Goal: Task Accomplishment & Management: Manage account settings

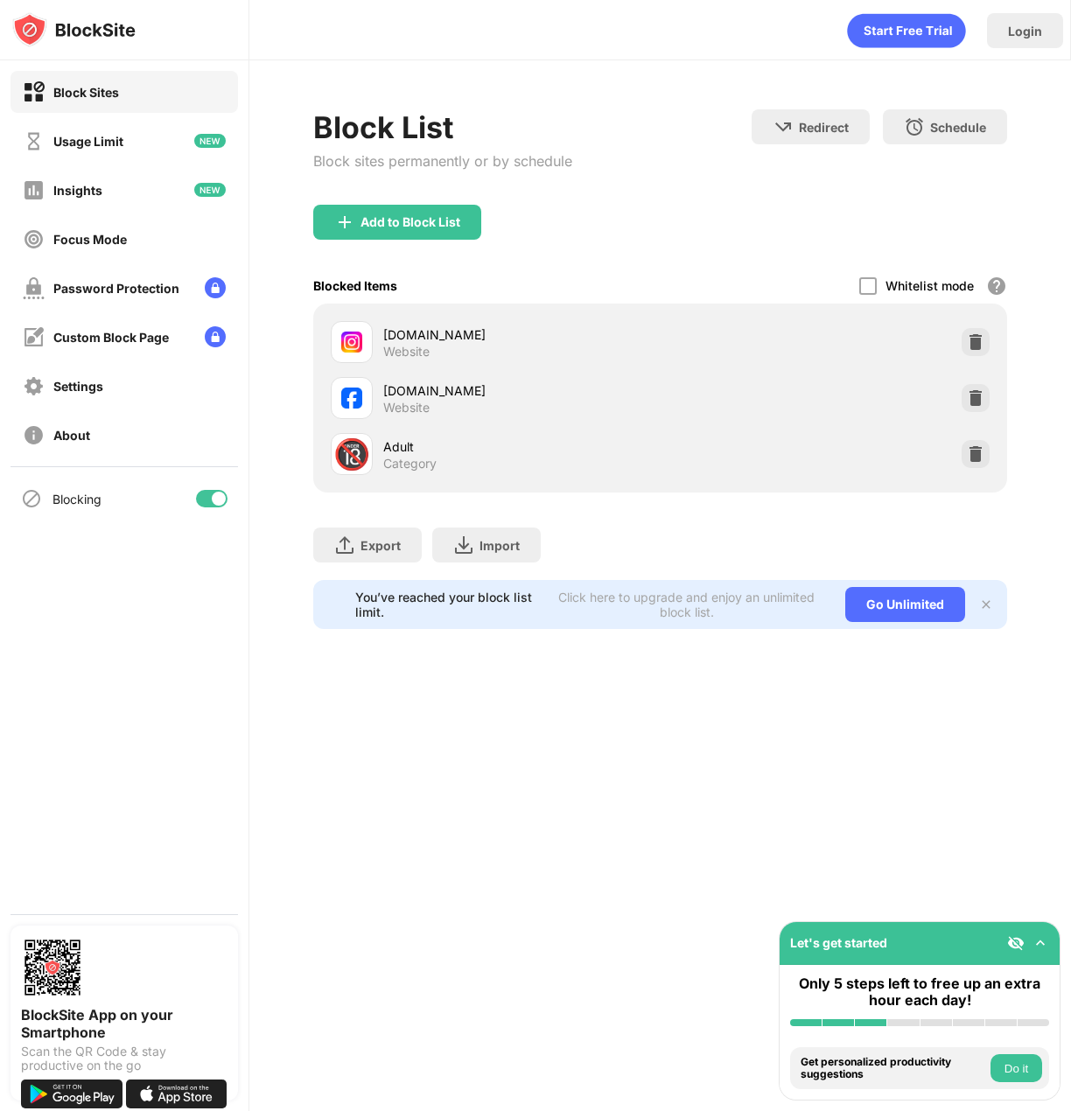
click at [208, 492] on div at bounding box center [211, 498] width 31 height 17
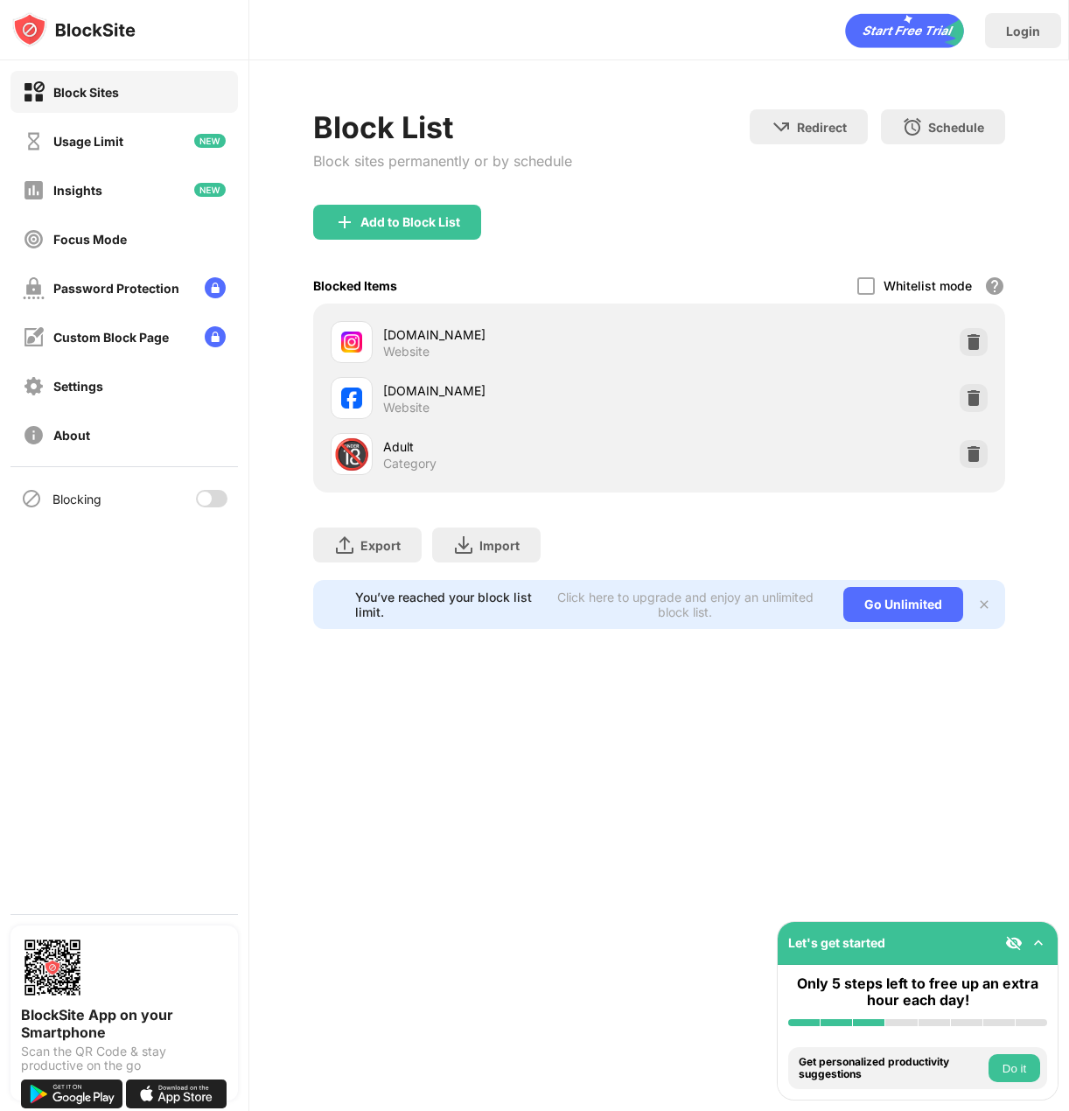
click at [214, 508] on div "Blocking" at bounding box center [123, 499] width 227 height 42
click at [217, 505] on div at bounding box center [211, 498] width 31 height 17
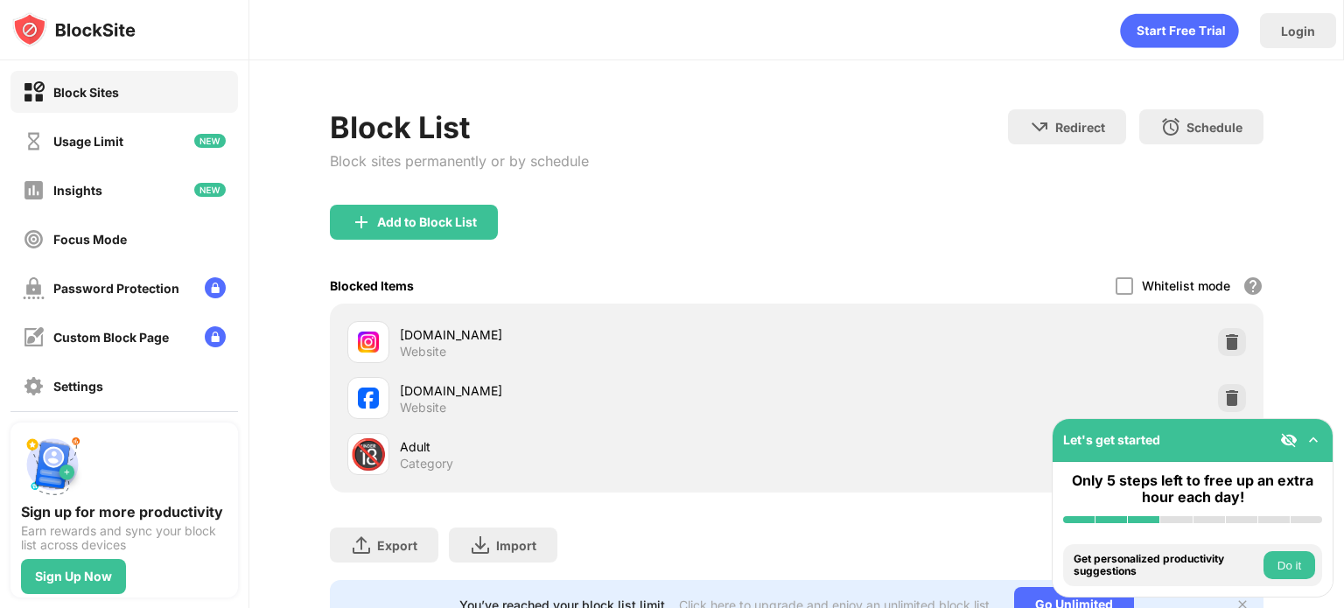
scroll to position [118, 0]
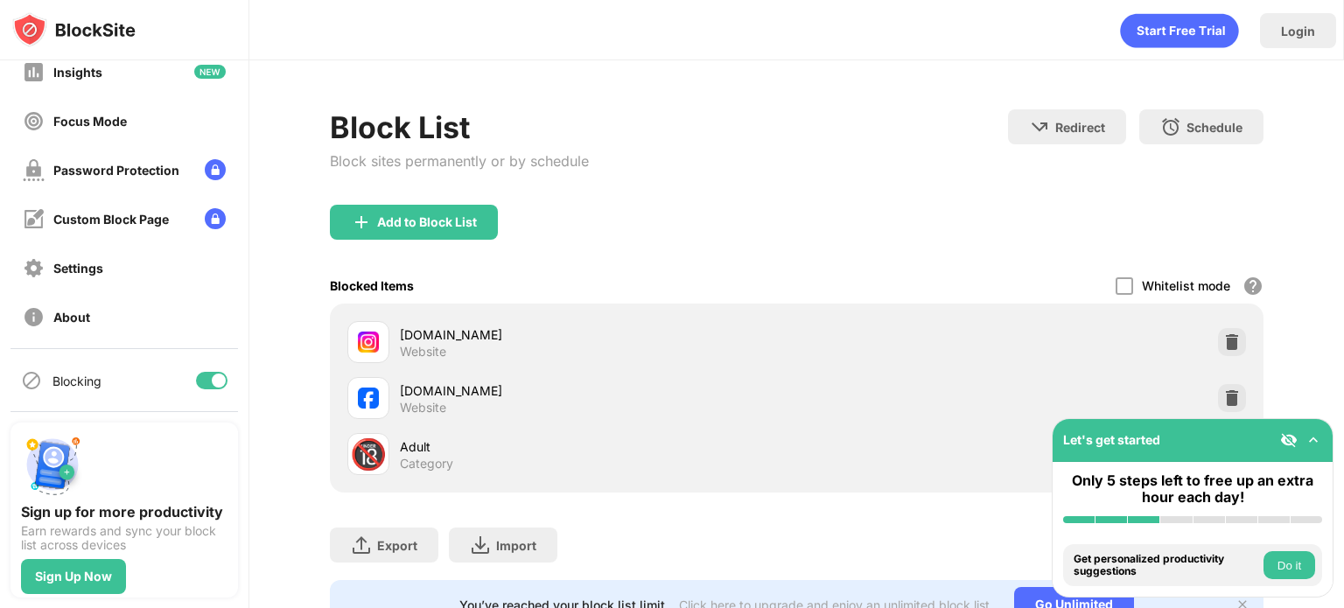
click at [199, 386] on div at bounding box center [211, 380] width 31 height 17
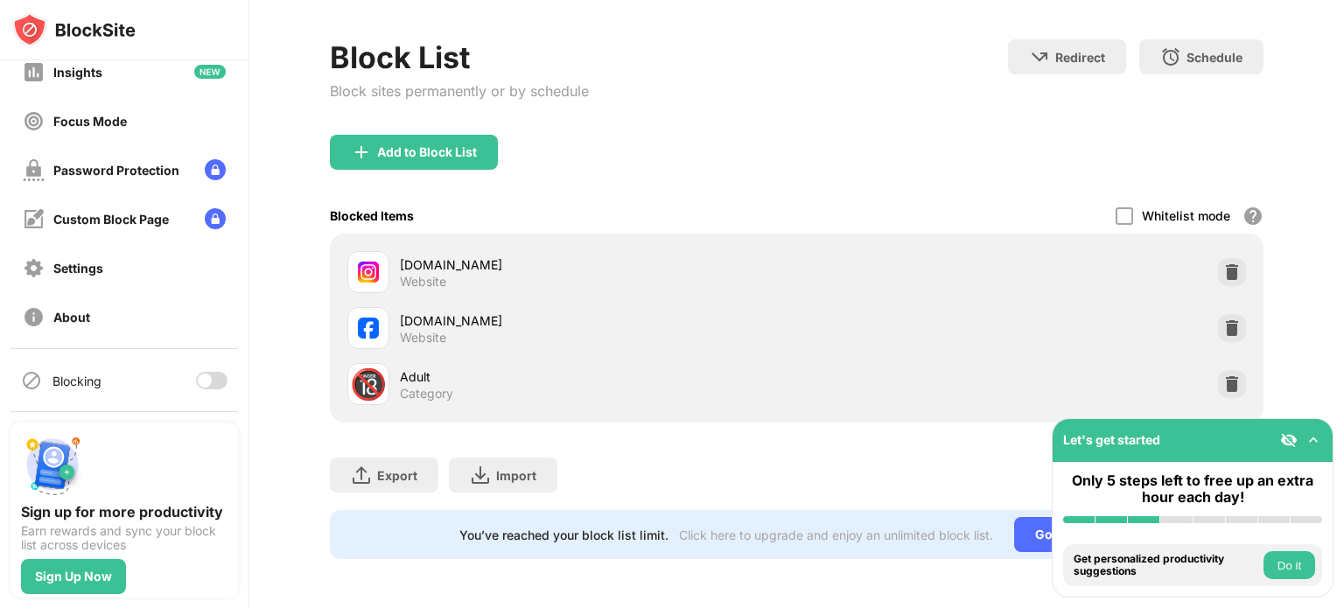
click at [200, 380] on div at bounding box center [211, 380] width 31 height 17
click at [182, 375] on div "Blocking" at bounding box center [123, 381] width 227 height 42
click at [196, 385] on div at bounding box center [211, 380] width 31 height 17
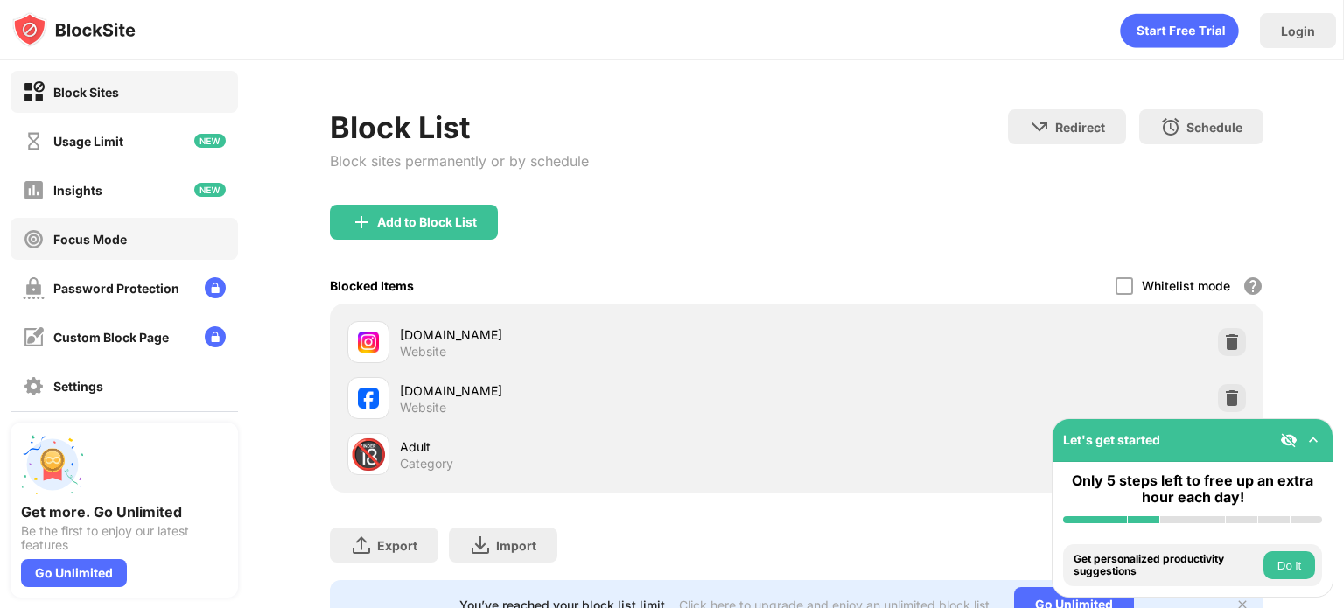
scroll to position [118, 0]
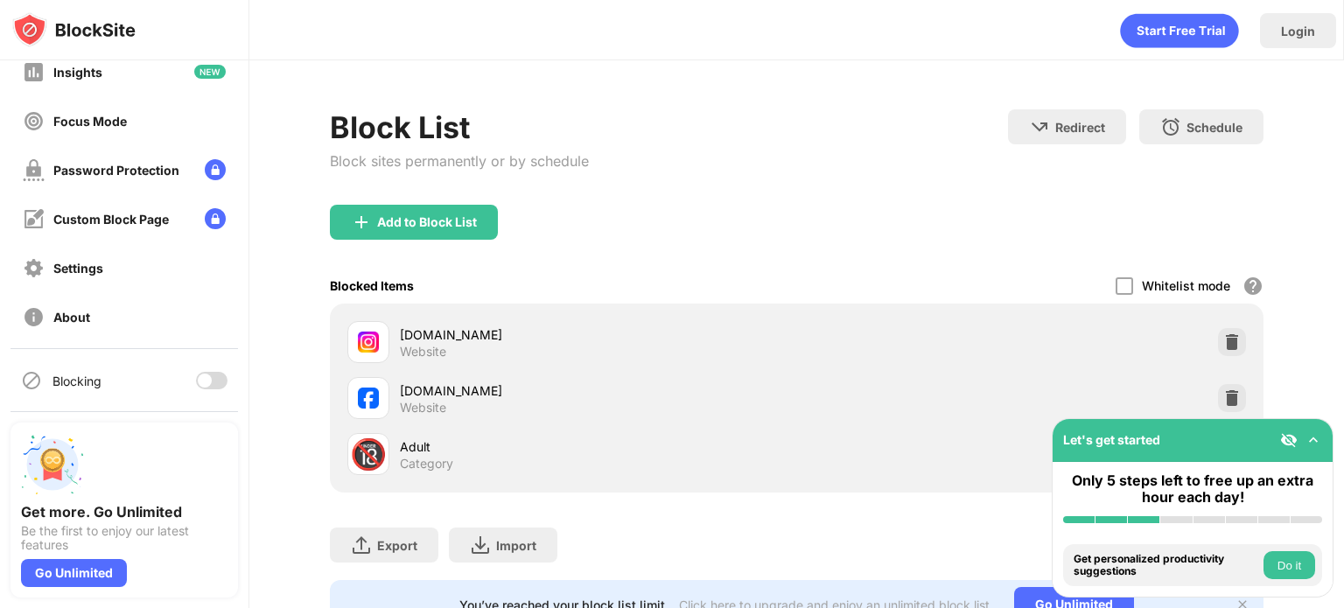
click at [198, 377] on div at bounding box center [205, 381] width 14 height 14
click at [180, 383] on div "Blocking" at bounding box center [123, 381] width 227 height 42
click at [196, 383] on div at bounding box center [211, 380] width 31 height 17
click at [209, 367] on div "Blocking" at bounding box center [123, 381] width 227 height 42
click at [209, 374] on div at bounding box center [211, 380] width 31 height 17
